Goal: Task Accomplishment & Management: Use online tool/utility

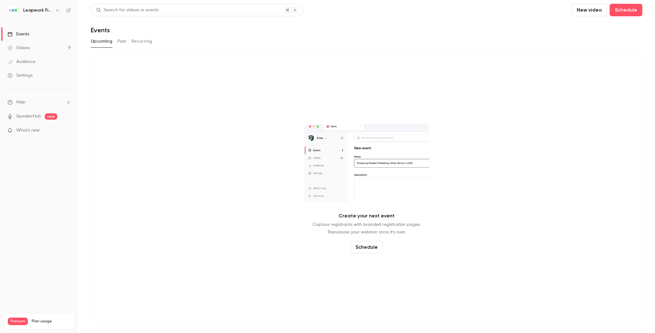
click at [31, 34] on link "Events" at bounding box center [39, 34] width 78 height 14
click at [59, 11] on icon "button" at bounding box center [57, 10] width 5 height 5
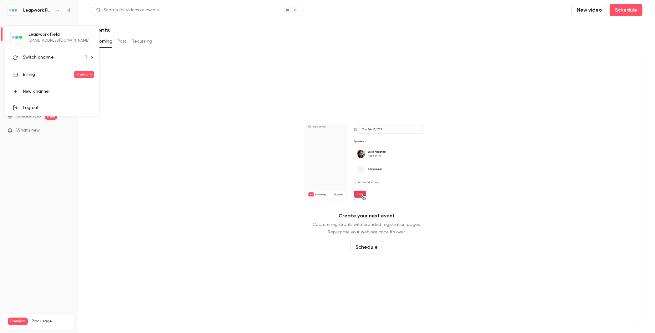
click at [44, 56] on span "Switch channel" at bounding box center [39, 57] width 32 height 7
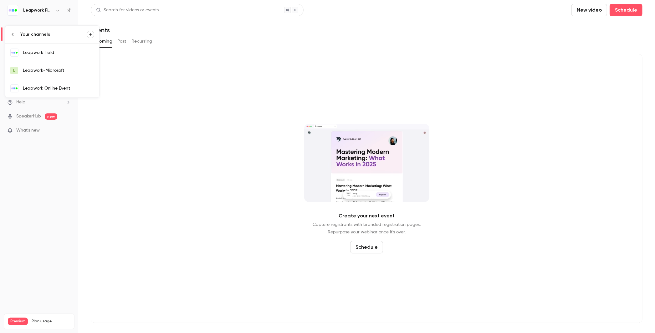
click at [55, 87] on div "Leapwork Online Event" at bounding box center [58, 88] width 71 height 6
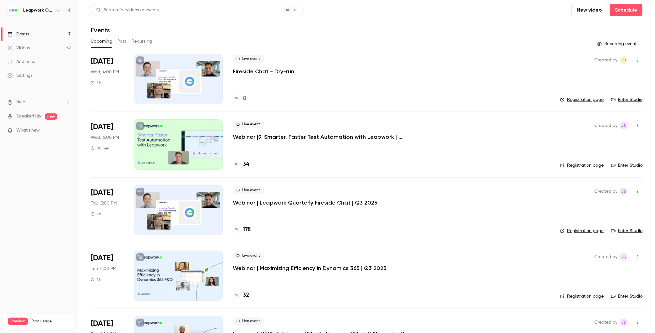
click at [120, 42] on button "Past" at bounding box center [121, 41] width 9 height 10
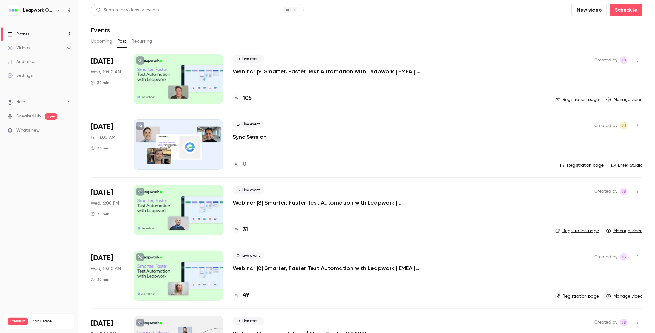
click at [289, 71] on p "Webinar |9| Smarter, Faster Test Automation with Leapwork | EMEA | Q3 2025" at bounding box center [327, 72] width 188 height 8
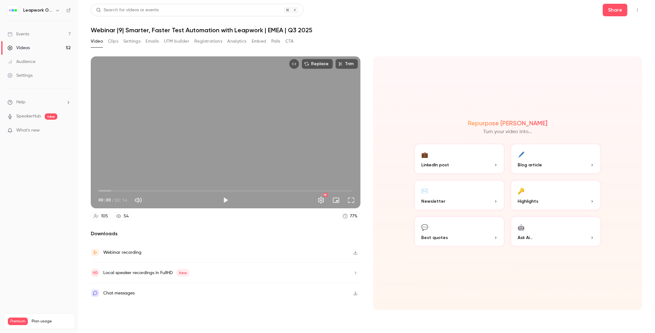
click at [206, 42] on button "Registrations" at bounding box center [208, 41] width 28 height 10
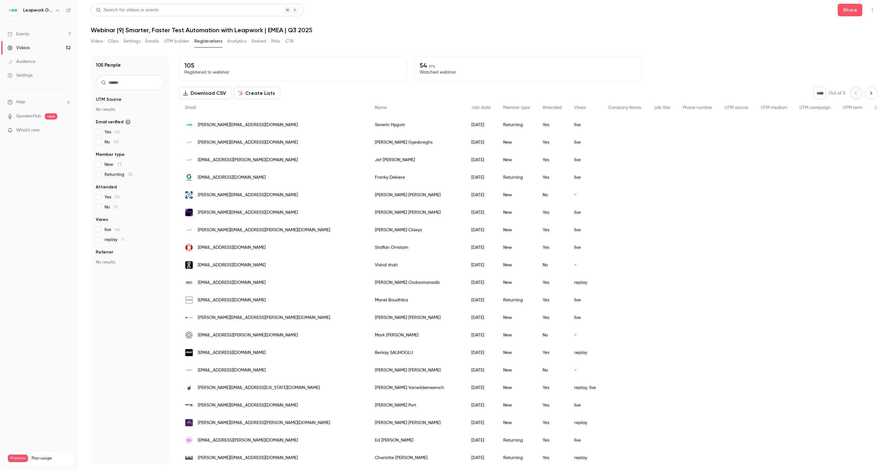
click at [240, 39] on button "Analytics" at bounding box center [236, 41] width 19 height 10
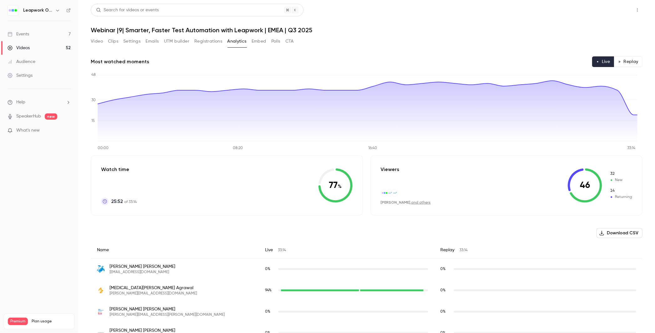
click at [607, 11] on button "Share" at bounding box center [615, 10] width 25 height 13
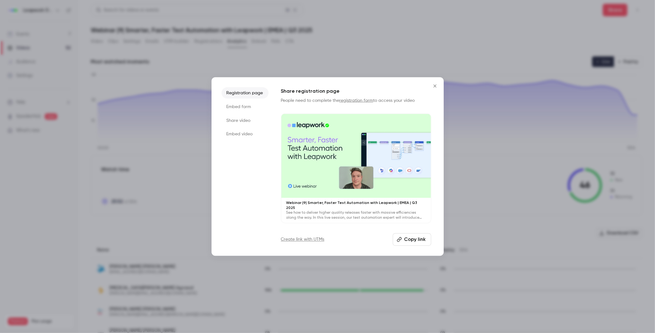
click at [434, 86] on icon "Close" at bounding box center [435, 85] width 3 height 3
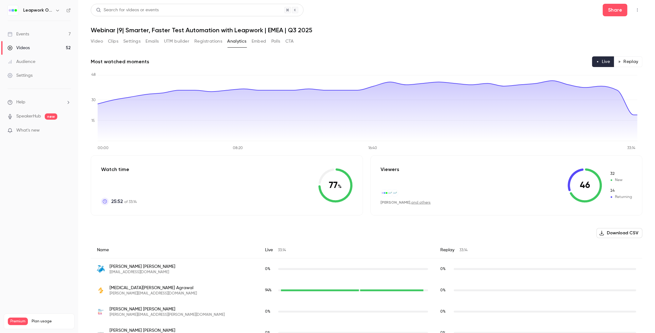
click at [635, 10] on button "Top Bar Actions" at bounding box center [638, 10] width 10 height 10
click at [209, 55] on div at bounding box center [327, 166] width 655 height 333
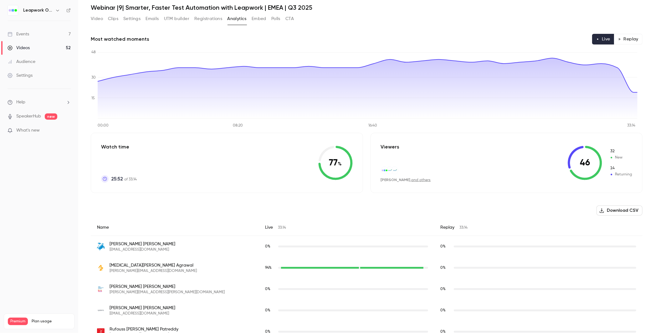
scroll to position [24, 0]
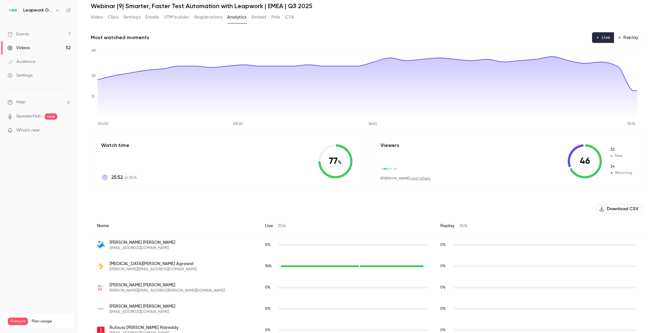
click at [623, 209] on button "Download CSV" at bounding box center [620, 209] width 46 height 10
